Goal: Information Seeking & Learning: Learn about a topic

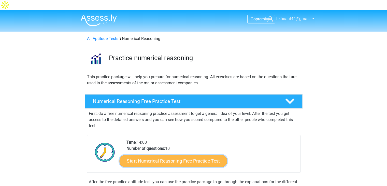
click at [163, 156] on link "Start Numerical Reasoning Free Practice Test" at bounding box center [173, 160] width 108 height 12
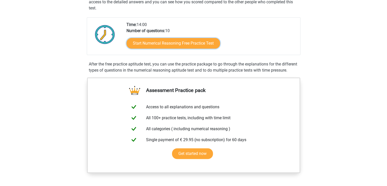
scroll to position [118, 0]
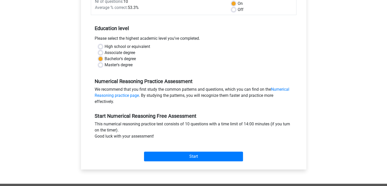
scroll to position [95, 0]
click at [201, 143] on div "Start" at bounding box center [194, 152] width 206 height 18
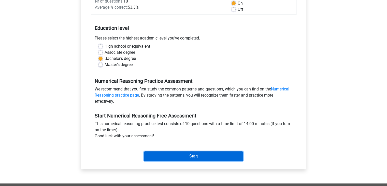
click at [199, 151] on input "Start" at bounding box center [193, 156] width 99 height 10
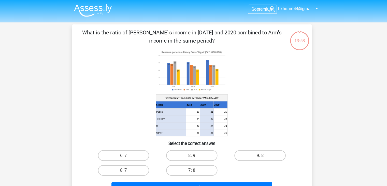
scroll to position [7, 0]
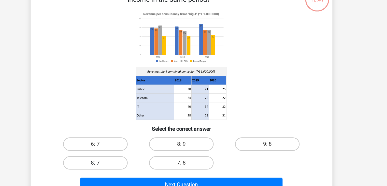
click at [113, 161] on label "8: 7" at bounding box center [128, 166] width 49 height 10
click at [128, 166] on input "8: 7" at bounding box center [129, 167] width 3 height 3
radio input "true"
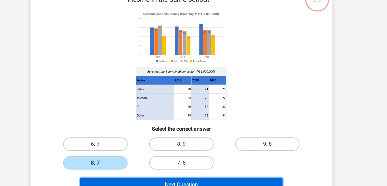
click at [164, 177] on button "Next Question" at bounding box center [194, 182] width 154 height 11
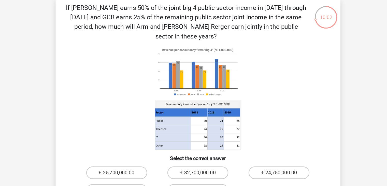
click at [146, 176] on label "€ 2,470,000.00" at bounding box center [128, 181] width 49 height 10
click at [131, 181] on input "€ 2,470,000.00" at bounding box center [129, 182] width 3 height 3
radio input "true"
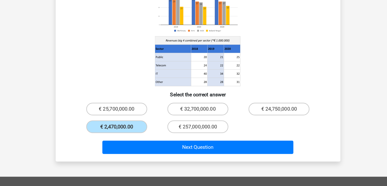
scroll to position [59, 0]
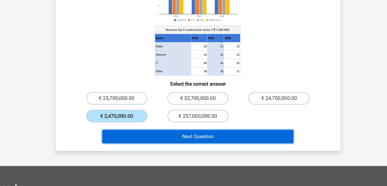
click at [200, 140] on button "Next Question" at bounding box center [194, 145] width 154 height 11
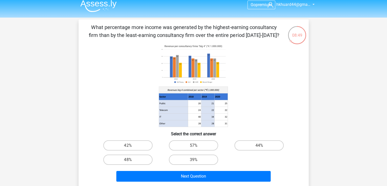
scroll to position [14, 0]
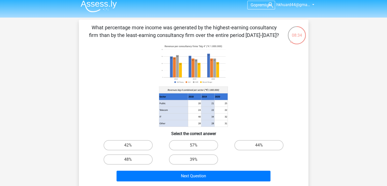
click at [129, 159] on input "48%" at bounding box center [129, 160] width 3 height 3
radio input "true"
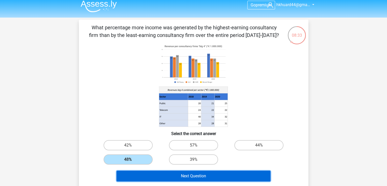
click at [172, 170] on button "Next Question" at bounding box center [194, 175] width 154 height 11
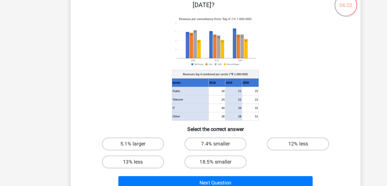
scroll to position [23, 0]
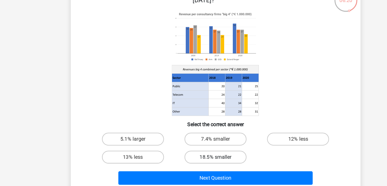
click at [200, 145] on label "18.5% smaller" at bounding box center [193, 150] width 49 height 10
click at [197, 150] on input "18.5% smaller" at bounding box center [194, 151] width 3 height 3
radio input "true"
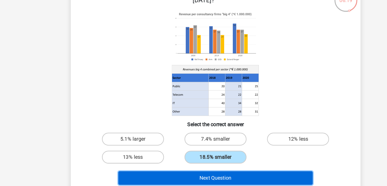
click at [200, 161] on button "Next Question" at bounding box center [194, 166] width 154 height 11
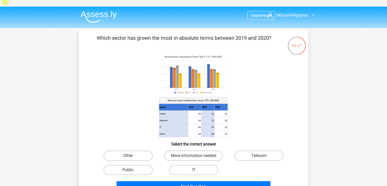
scroll to position [1, 0]
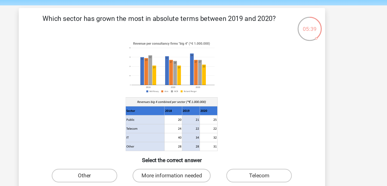
click at [145, 167] on label "Public" at bounding box center [128, 172] width 49 height 10
click at [131, 172] on input "Public" at bounding box center [129, 173] width 3 height 3
radio input "true"
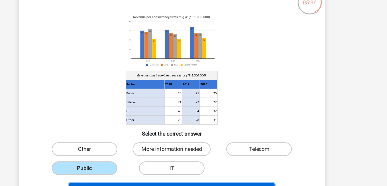
click at [217, 183] on button "Next Question" at bounding box center [194, 188] width 154 height 11
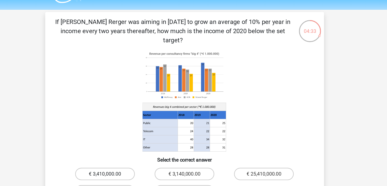
click at [143, 161] on label "€ 3,410,000.00" at bounding box center [128, 166] width 49 height 10
click at [131, 166] on input "€ 3,410,000.00" at bounding box center [129, 167] width 3 height 3
radio input "true"
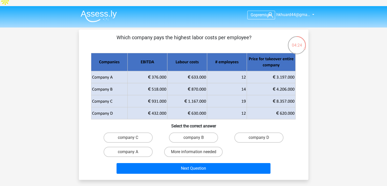
scroll to position [4, 0]
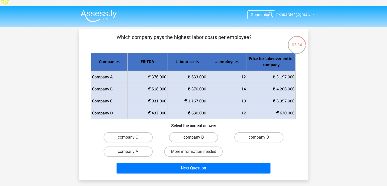
click at [198, 132] on label "company B" at bounding box center [193, 137] width 49 height 10
click at [197, 137] on input "company B" at bounding box center [194, 138] width 3 height 3
radio input "true"
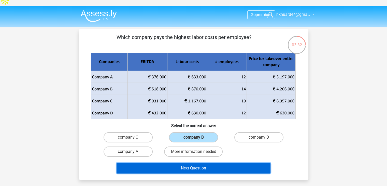
click at [219, 163] on button "Next Question" at bounding box center [194, 168] width 154 height 11
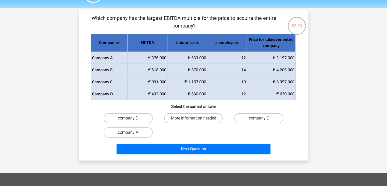
scroll to position [15, 0]
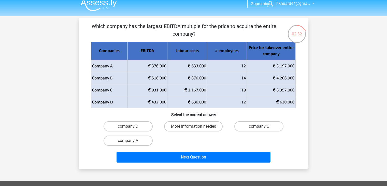
click at [256, 121] on label "company C" at bounding box center [258, 126] width 49 height 10
click at [259, 126] on input "company C" at bounding box center [260, 127] width 3 height 3
radio input "true"
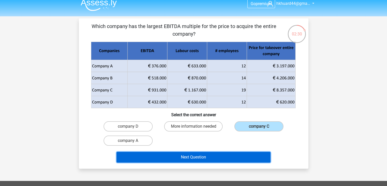
click at [230, 152] on button "Next Question" at bounding box center [194, 157] width 154 height 11
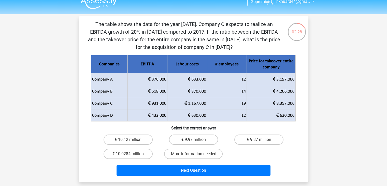
scroll to position [18, 0]
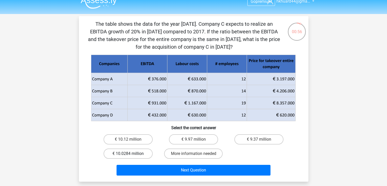
click at [136, 148] on label "€ 10.0284 million" at bounding box center [128, 153] width 49 height 10
click at [131, 153] on input "€ 10.0284 million" at bounding box center [129, 154] width 3 height 3
radio input "true"
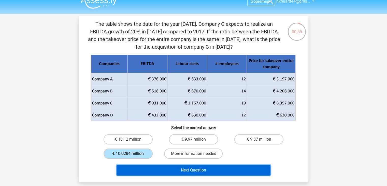
click at [154, 165] on button "Next Question" at bounding box center [194, 170] width 154 height 11
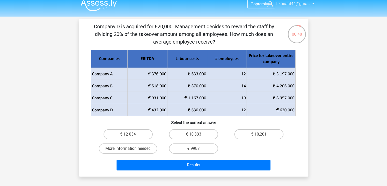
scroll to position [15, 0]
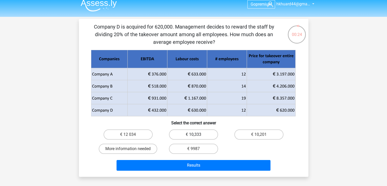
click at [198, 129] on label "€ 10,333" at bounding box center [193, 134] width 49 height 10
click at [197, 134] on input "€ 10,333" at bounding box center [194, 135] width 3 height 3
radio input "true"
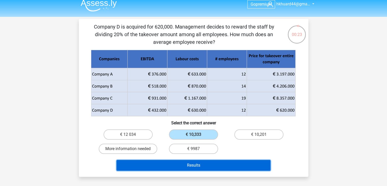
click at [194, 160] on button "Results" at bounding box center [194, 165] width 154 height 11
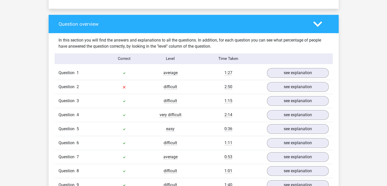
scroll to position [363, 0]
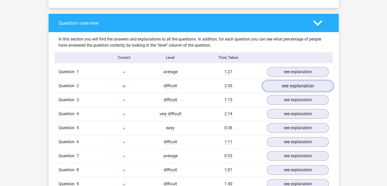
click at [291, 85] on link "see explanation" at bounding box center [297, 85] width 71 height 11
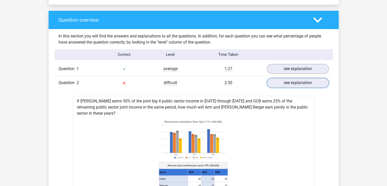
scroll to position [373, 0]
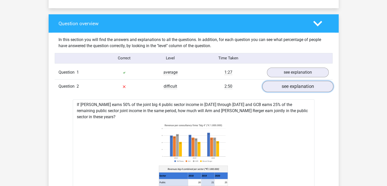
click at [295, 81] on link "see explanation" at bounding box center [297, 86] width 71 height 11
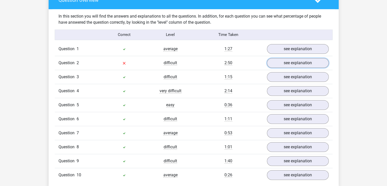
scroll to position [396, 0]
